Goal: Transaction & Acquisition: Purchase product/service

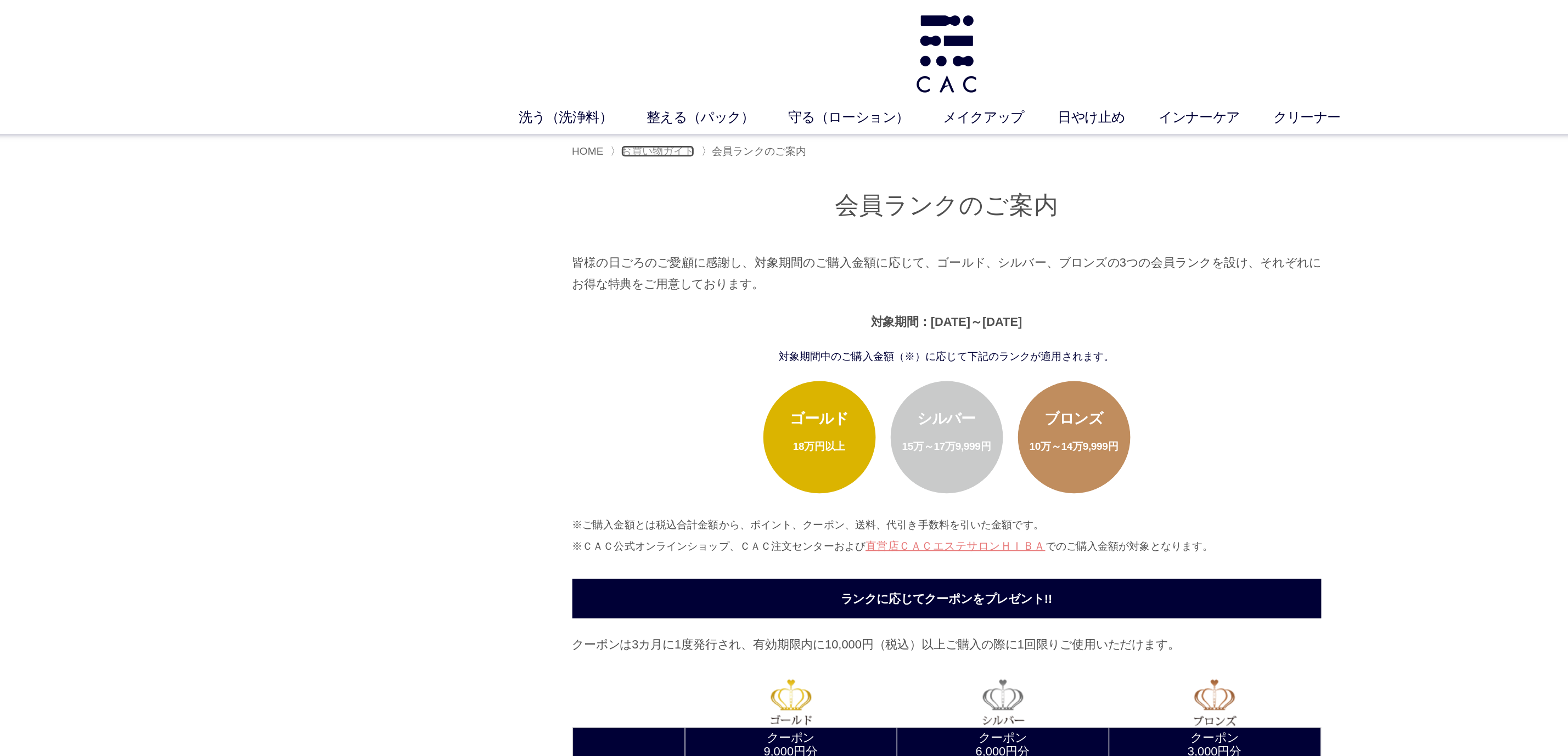
click at [505, 108] on span "お買い物ガイド" at bounding box center [572, 110] width 54 height 9
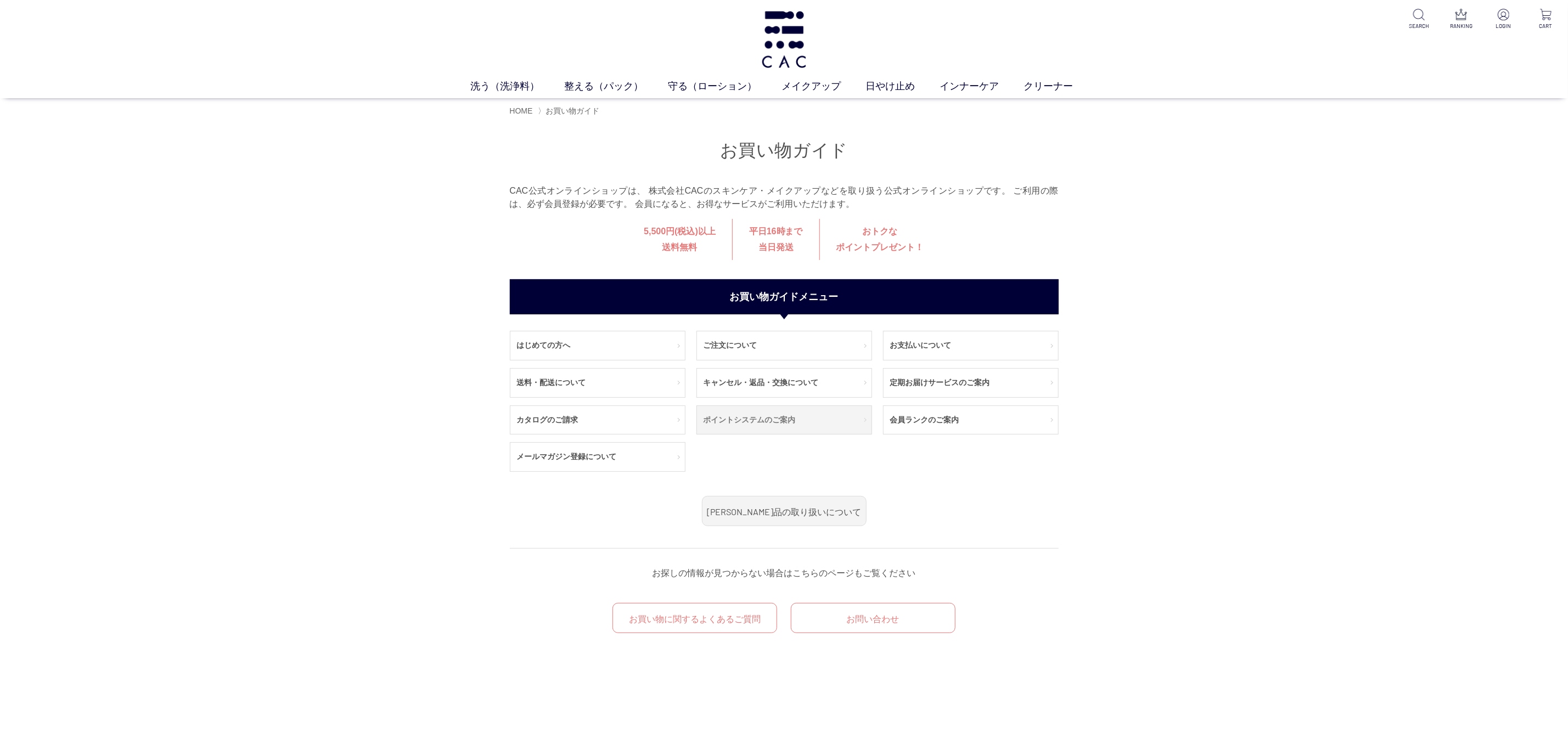
click at [821, 421] on link "ポイントシステムのご案内" at bounding box center [784, 419] width 174 height 28
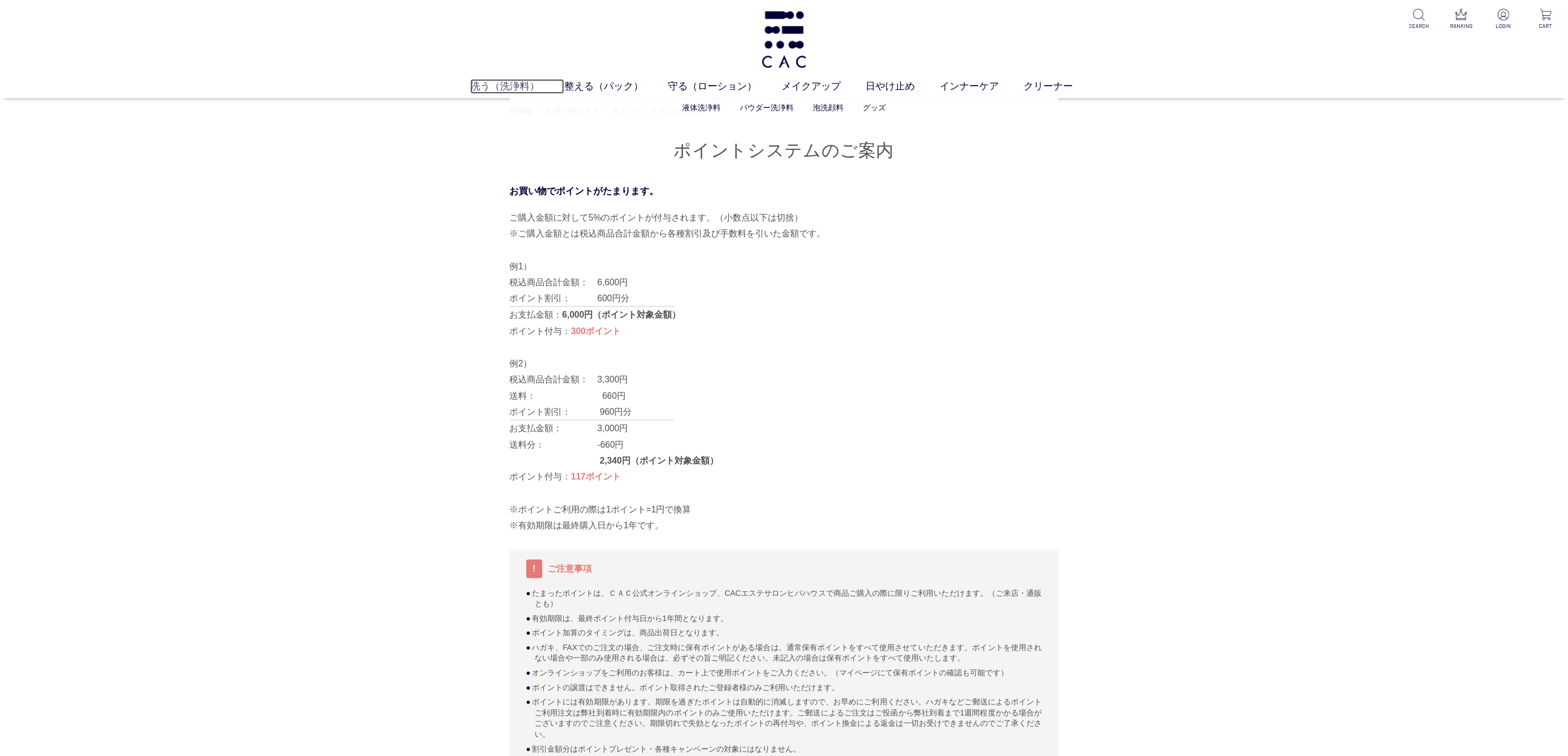
click at [507, 79] on link "洗う（洗浄料）" at bounding box center [517, 86] width 94 height 15
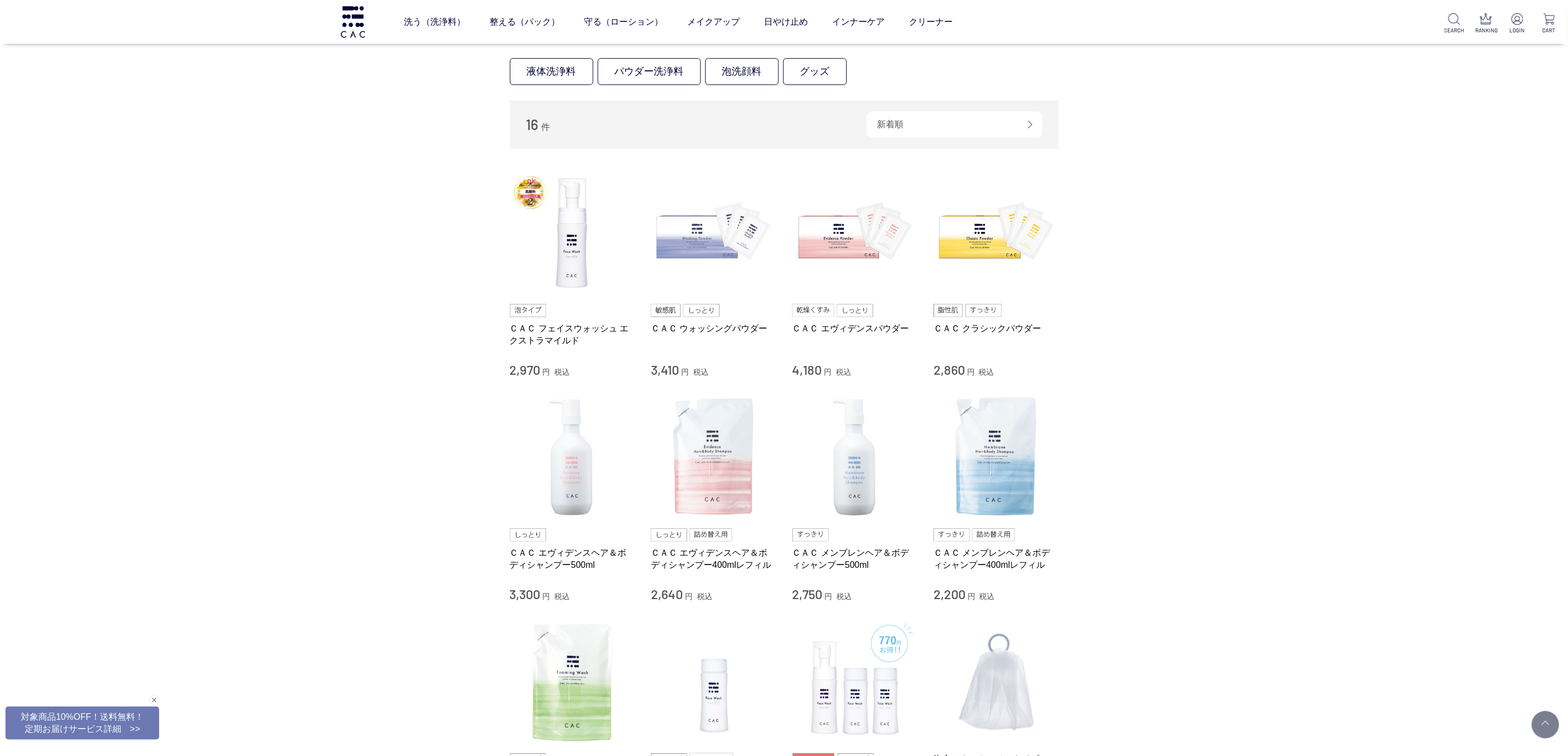
scroll to position [119, 0]
click at [555, 252] on img at bounding box center [572, 231] width 125 height 125
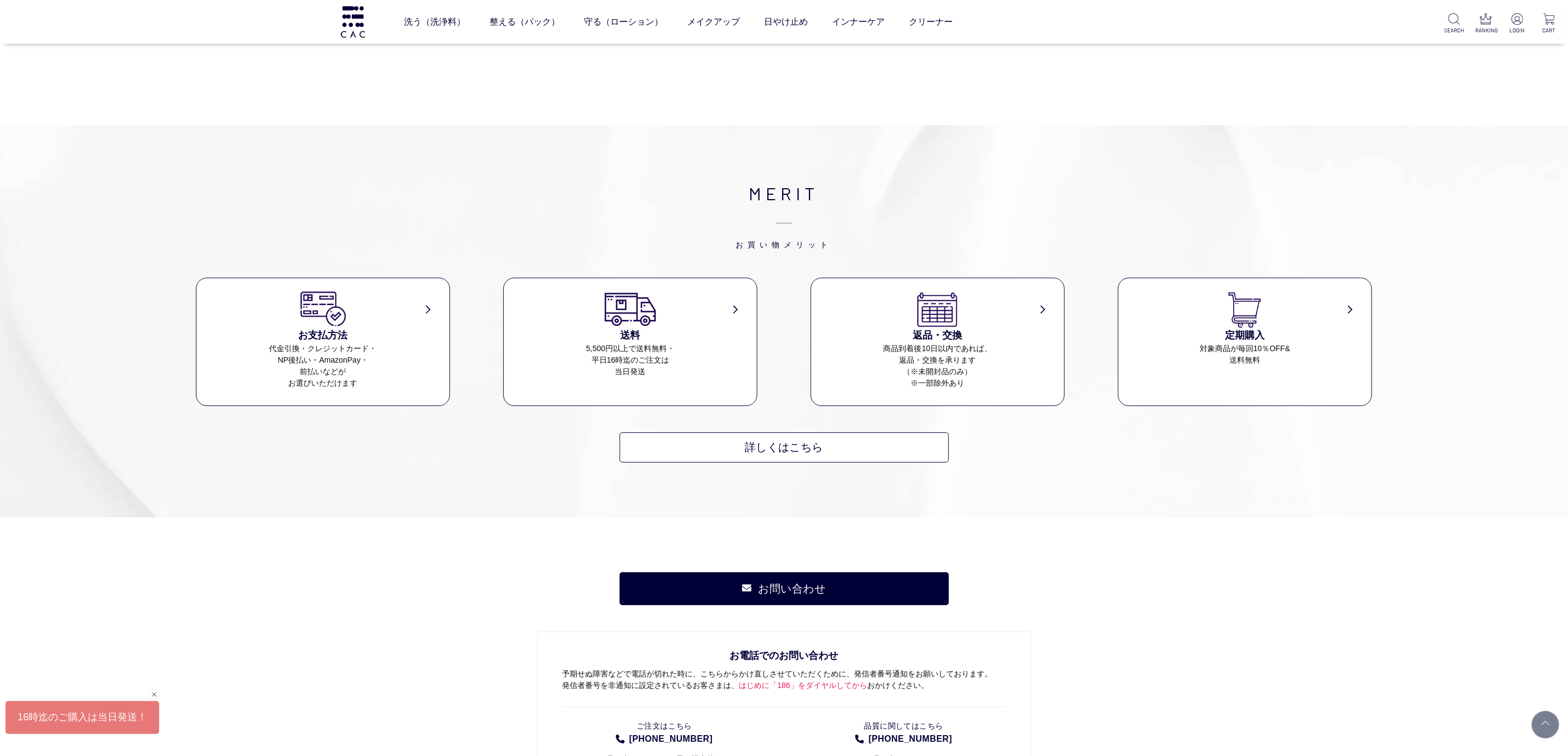
scroll to position [11849, 0]
